Goal: Transaction & Acquisition: Purchase product/service

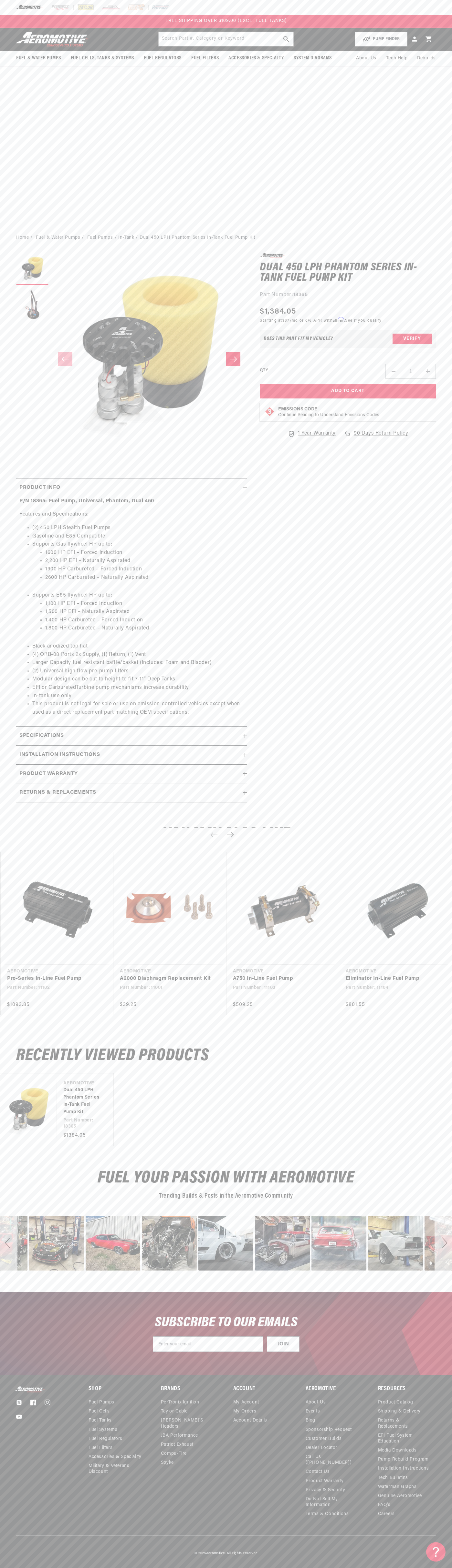
click at [60, 12] on div at bounding box center [226, 7] width 452 height 15
click at [421, 724] on div "0.0 star rating Write a review Dual 450 LPH Phantom Series In-Tank Fuel Pump Ki…" at bounding box center [341, 531] width 189 height 556
click at [5, 1563] on html "Skip to content Your cart Your cart is empty Loading... You may also like Subto…" at bounding box center [226, 784] width 452 height 1568
click at [29, 1394] on body "Skip to content Your cart Your cart is empty Loading... You may also like Subto…" at bounding box center [226, 784] width 452 height 1568
